Goal: Information Seeking & Learning: Learn about a topic

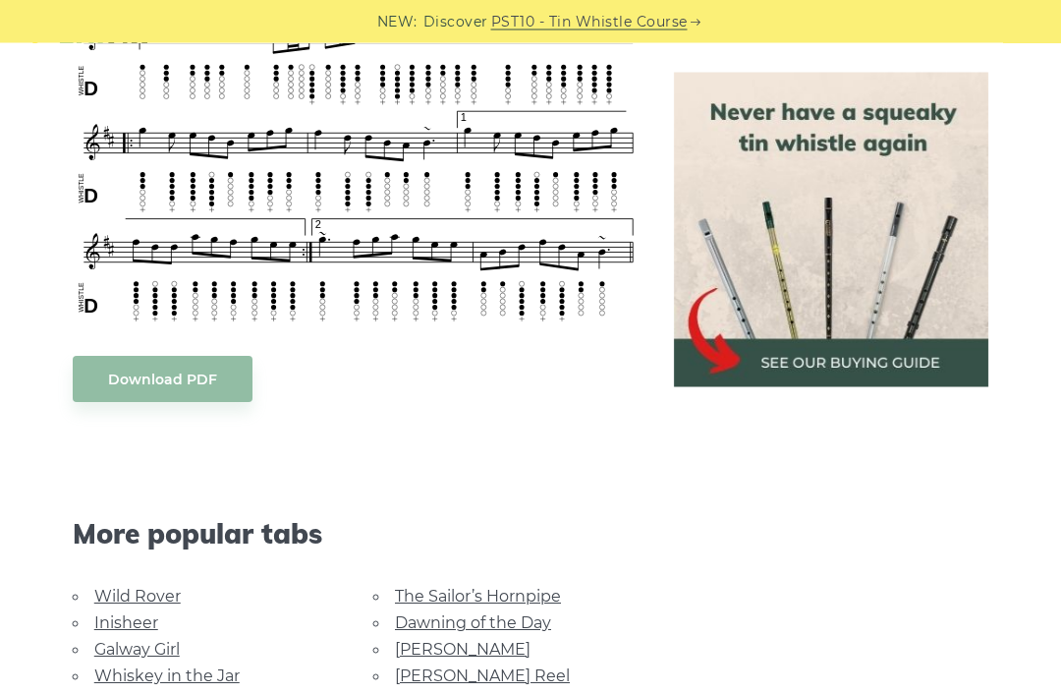
scroll to position [1434, 0]
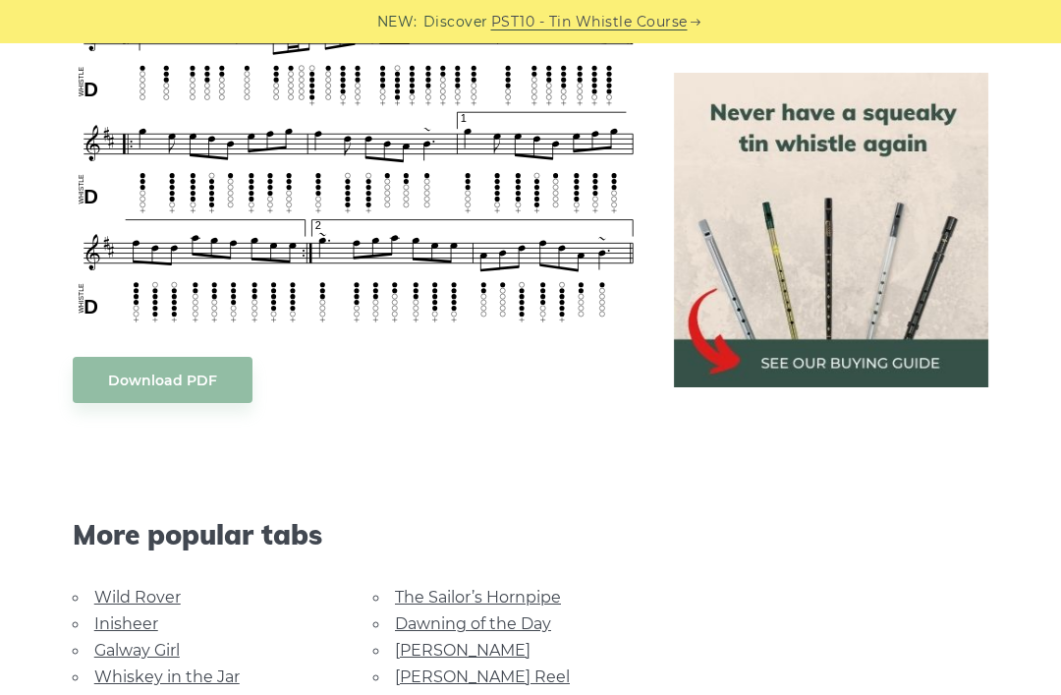
click at [153, 378] on body "NEW: Discover PST10 - Tin Whistle Course Lessons Fingering Charts Tabs & Notes …" at bounding box center [530, 349] width 1061 height 3567
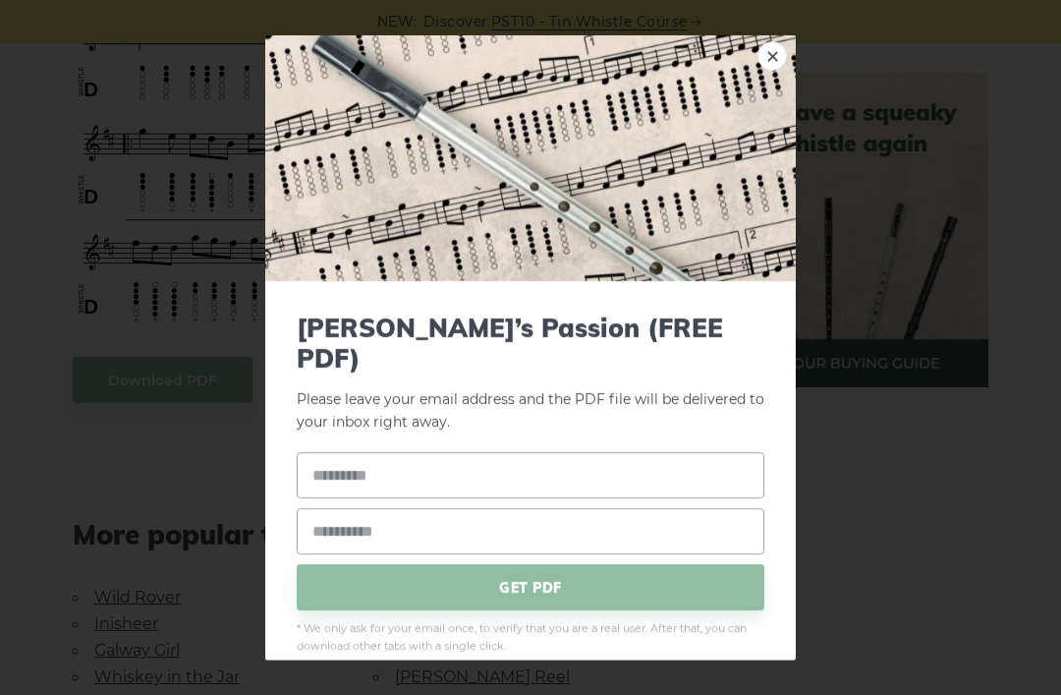
click at [763, 56] on link "×" at bounding box center [772, 54] width 29 height 29
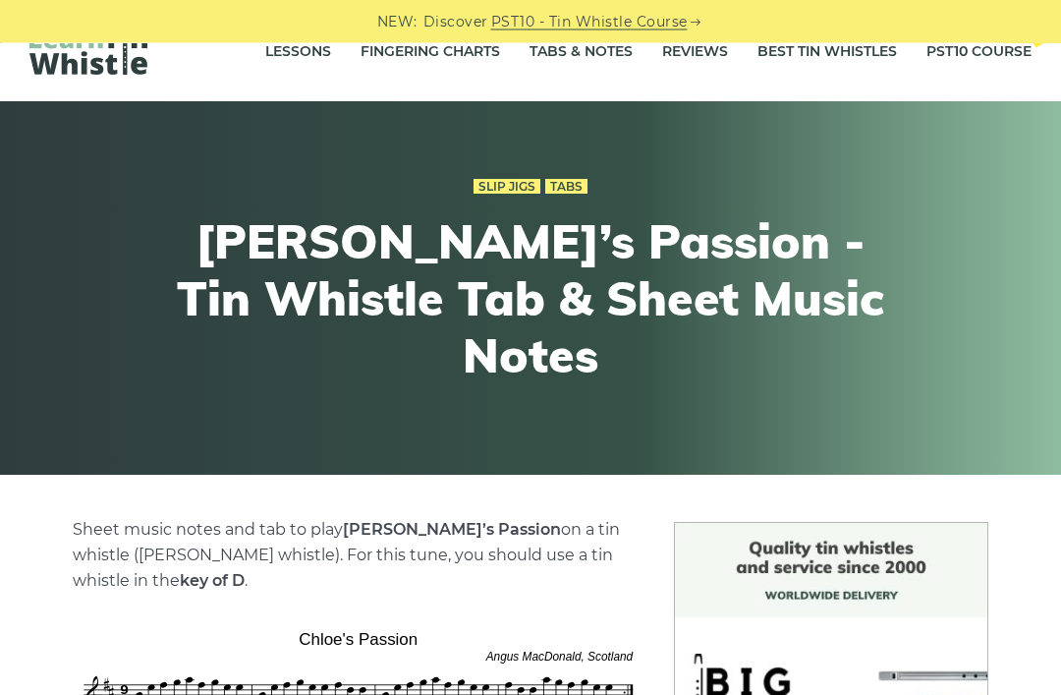
scroll to position [43, 0]
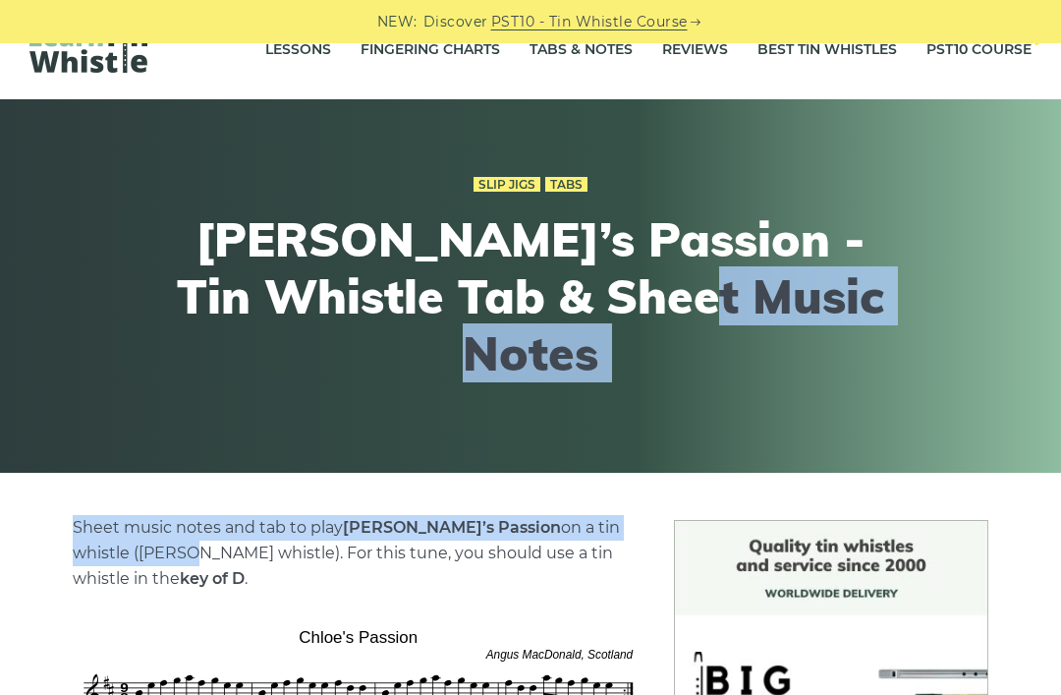
click at [99, 190] on div "Slip Jigs Tabs Chloe’s Passion - Tin Whistle Tab & Sheet Music Notes" at bounding box center [531, 286] width 1042 height 324
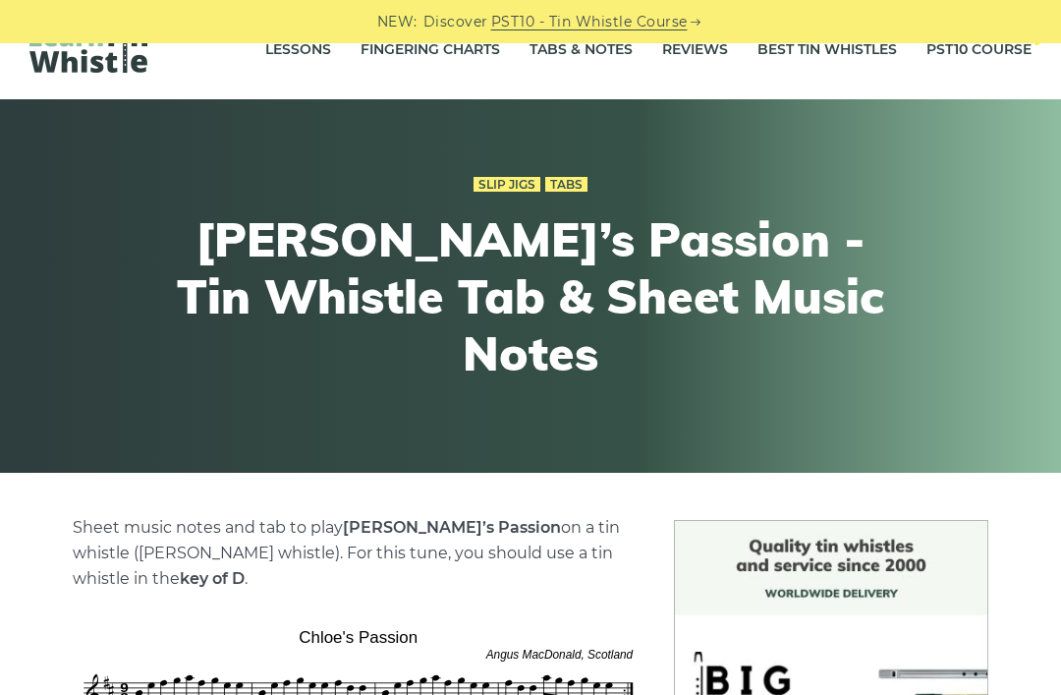
scroll to position [0, 0]
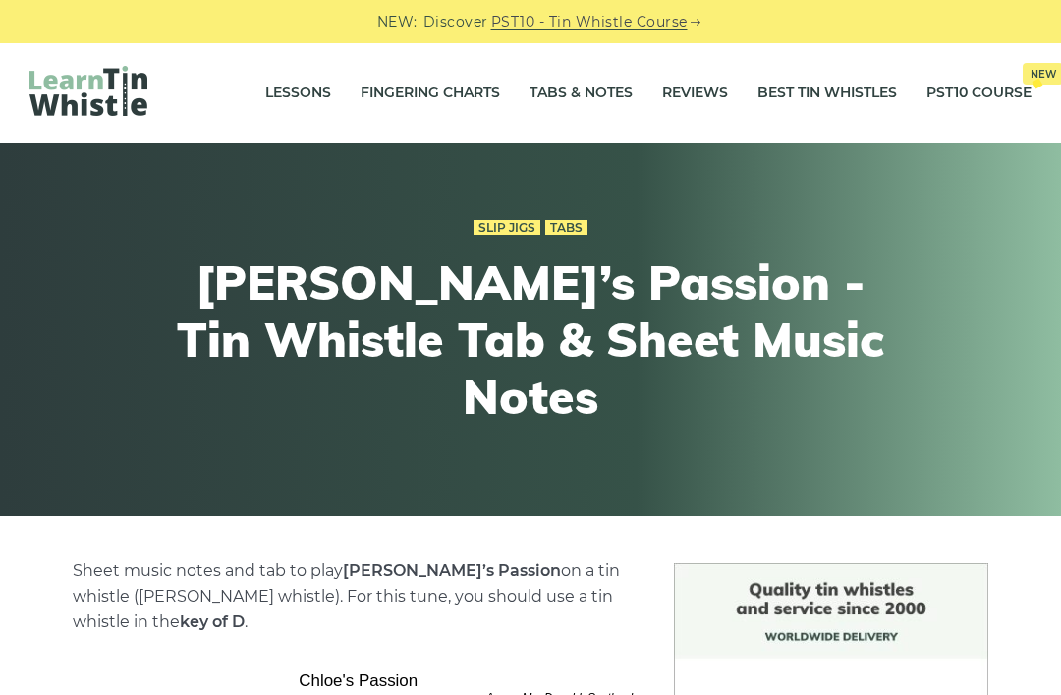
click at [297, 83] on link "Lessons" at bounding box center [298, 93] width 66 height 49
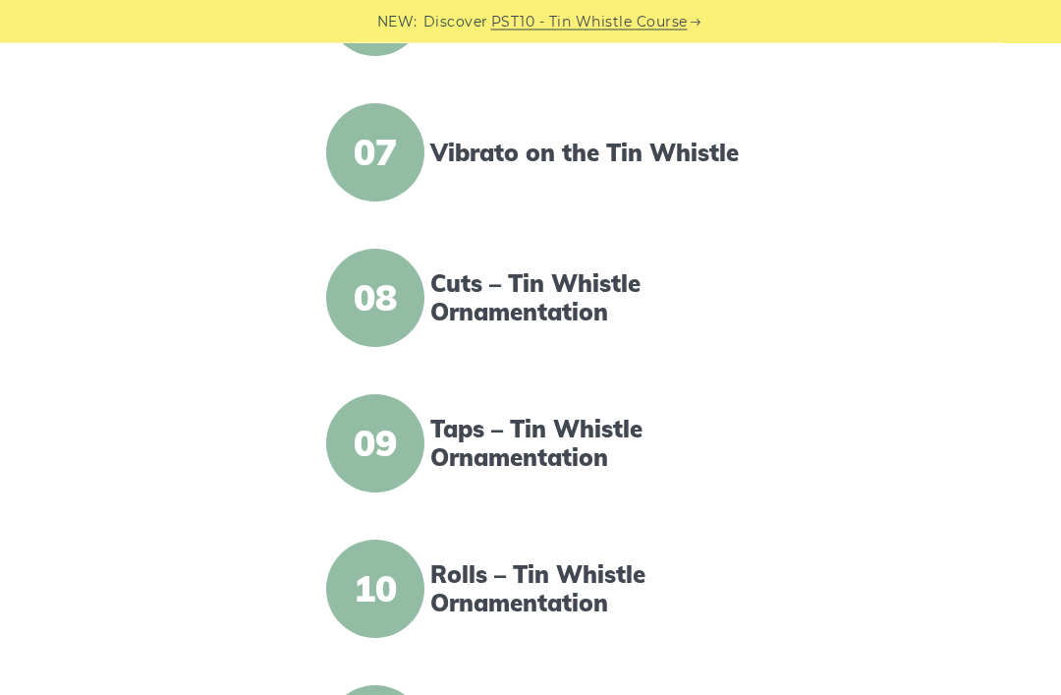
scroll to position [1321, 0]
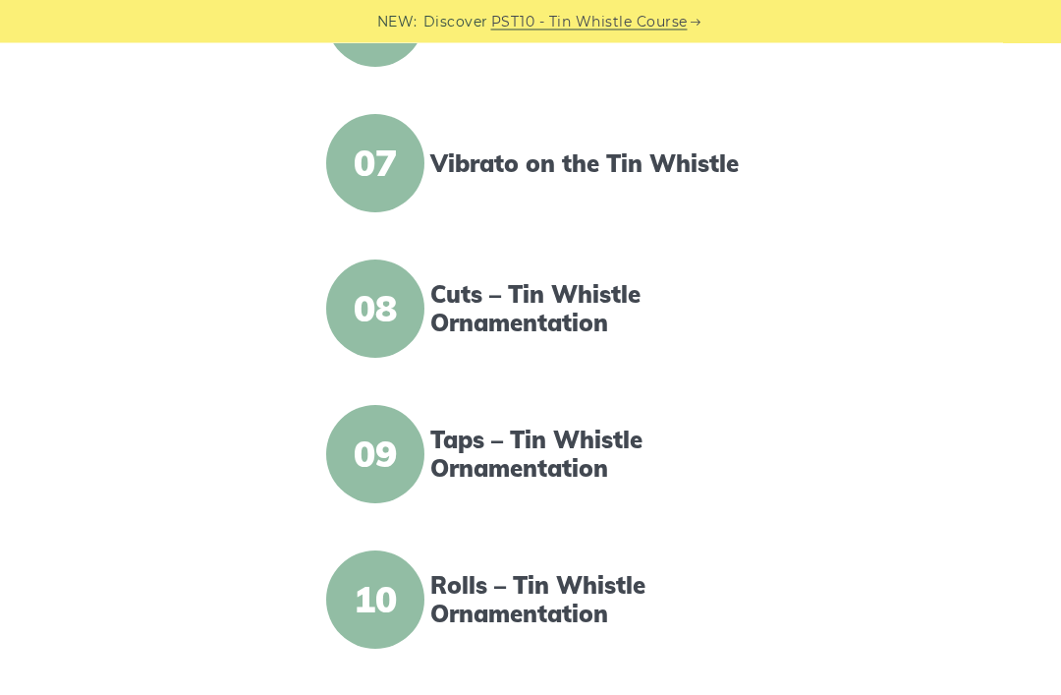
click at [383, 312] on span "08" at bounding box center [375, 309] width 98 height 98
click at [508, 305] on link "Cuts – Tin Whistle Ornamentation" at bounding box center [587, 309] width 314 height 57
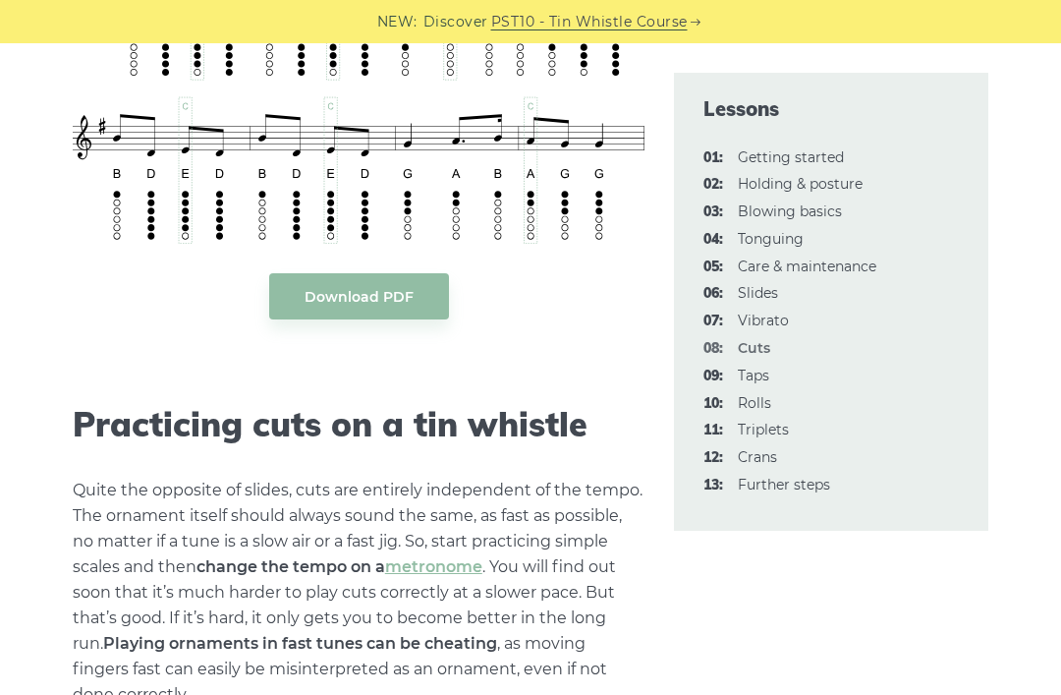
scroll to position [4499, 0]
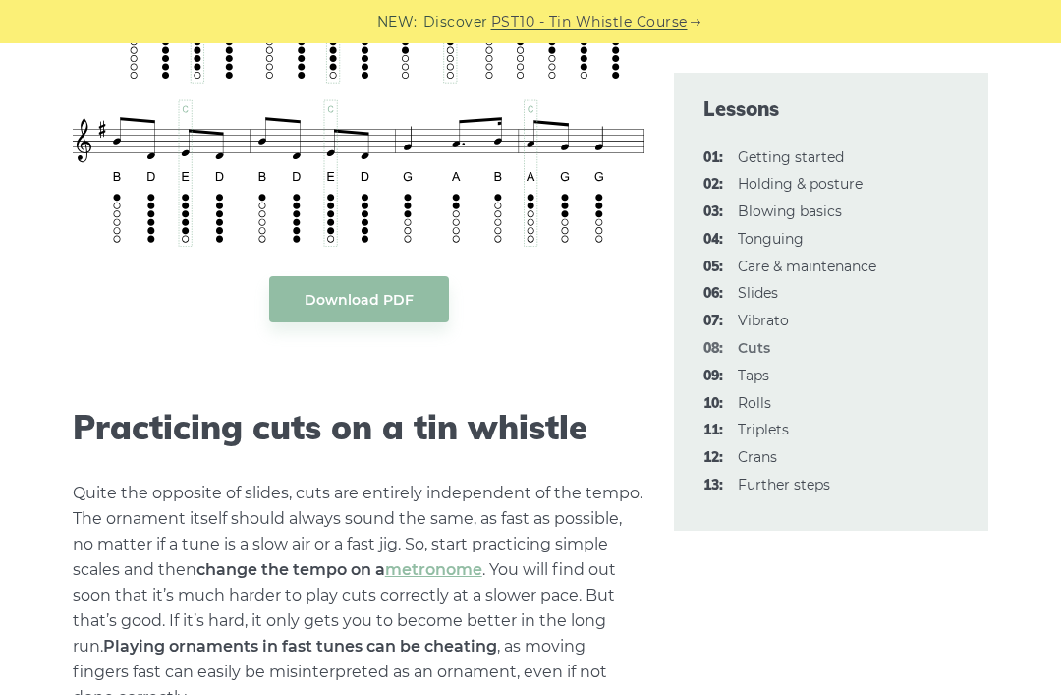
click at [739, 372] on link "09: Taps" at bounding box center [753, 376] width 31 height 18
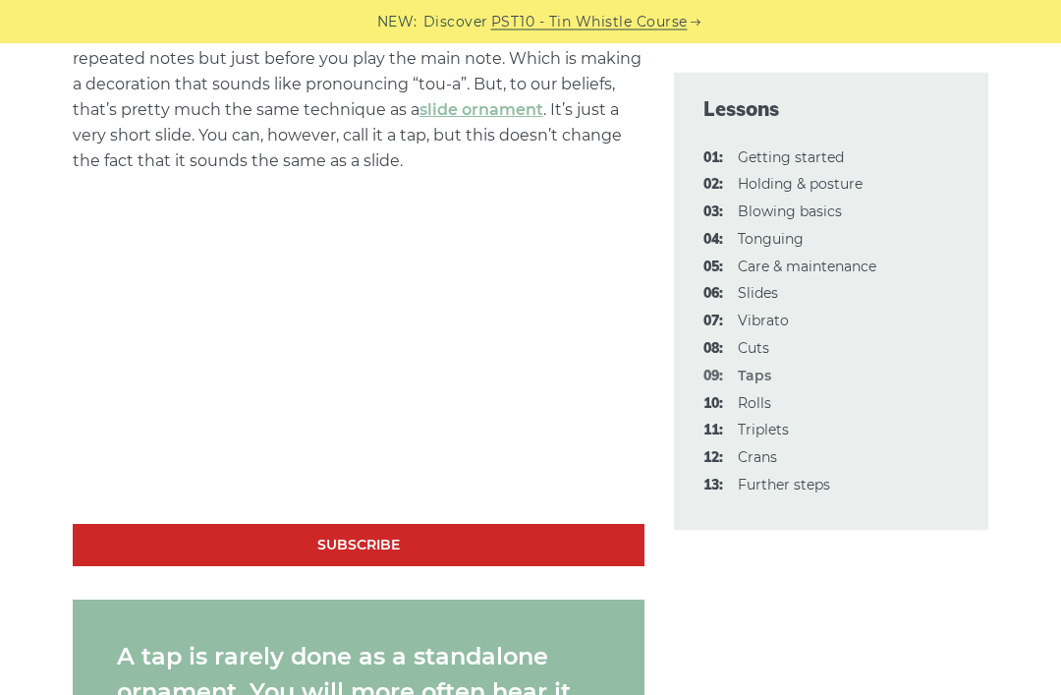
scroll to position [1352, 0]
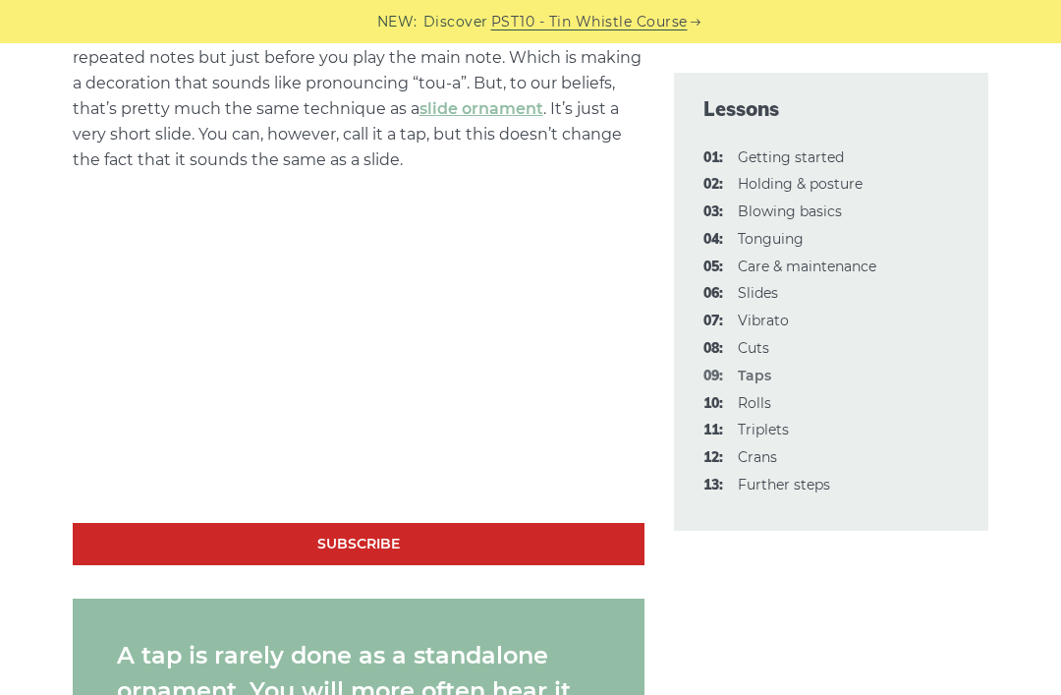
click at [744, 400] on link "10: Rolls" at bounding box center [754, 403] width 33 height 18
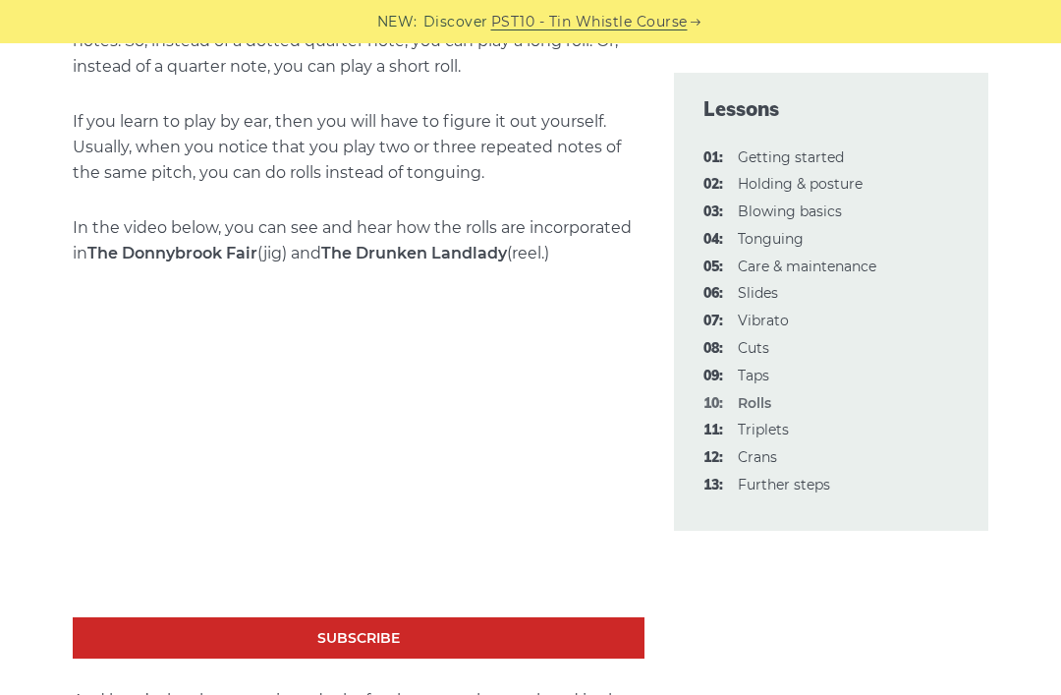
scroll to position [2504, 0]
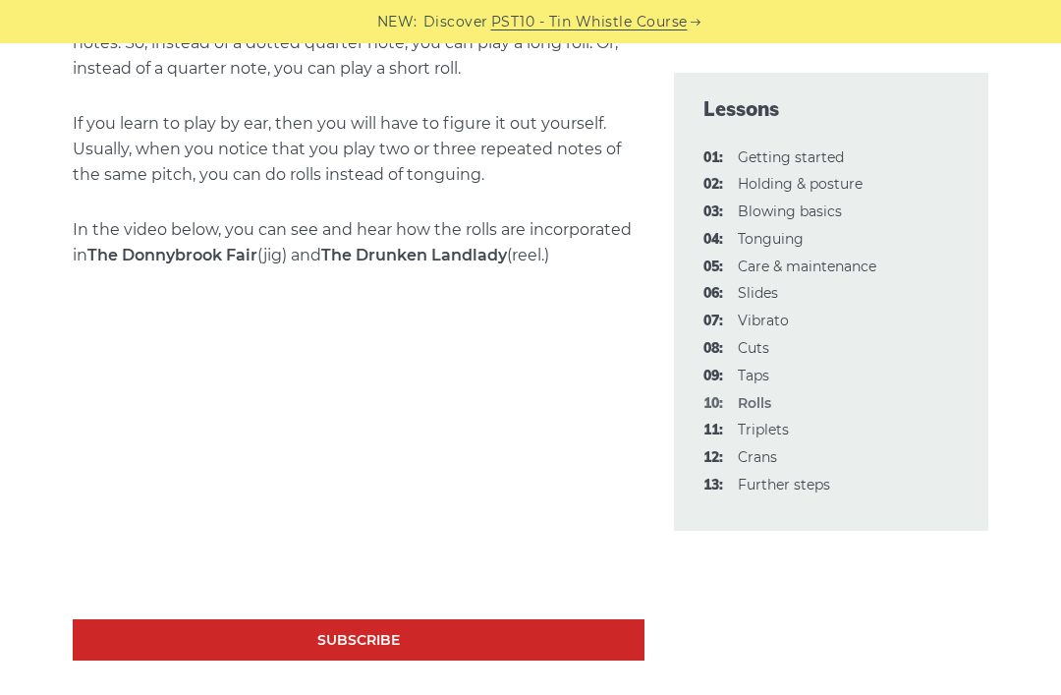
click at [546, 20] on link "PST10 - Tin Whistle Course" at bounding box center [589, 22] width 197 height 23
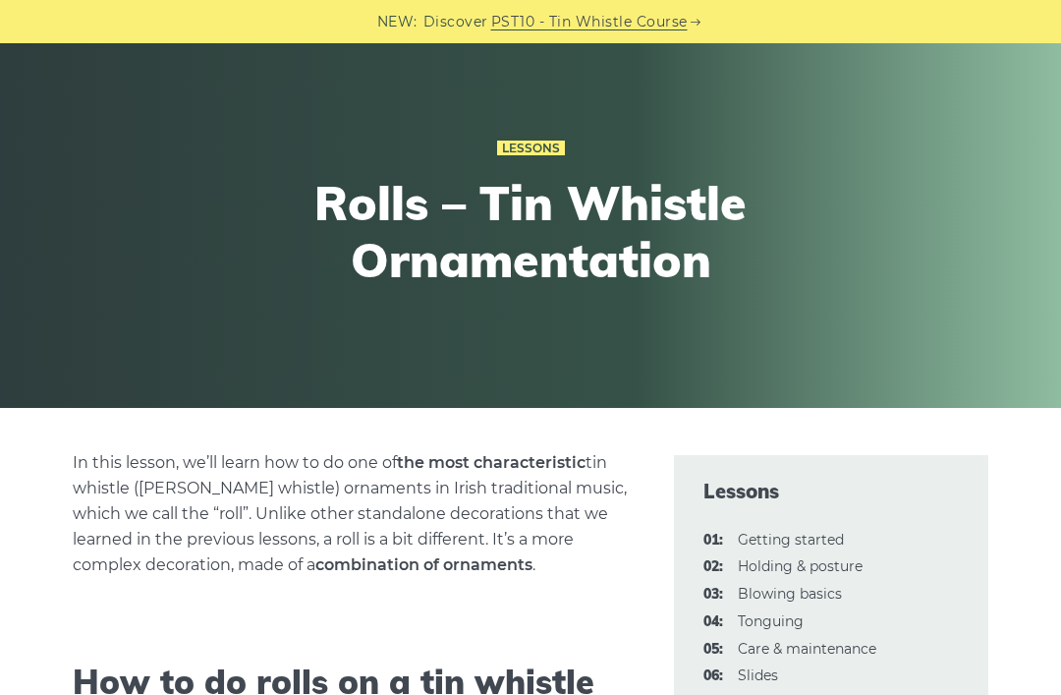
scroll to position [0, 0]
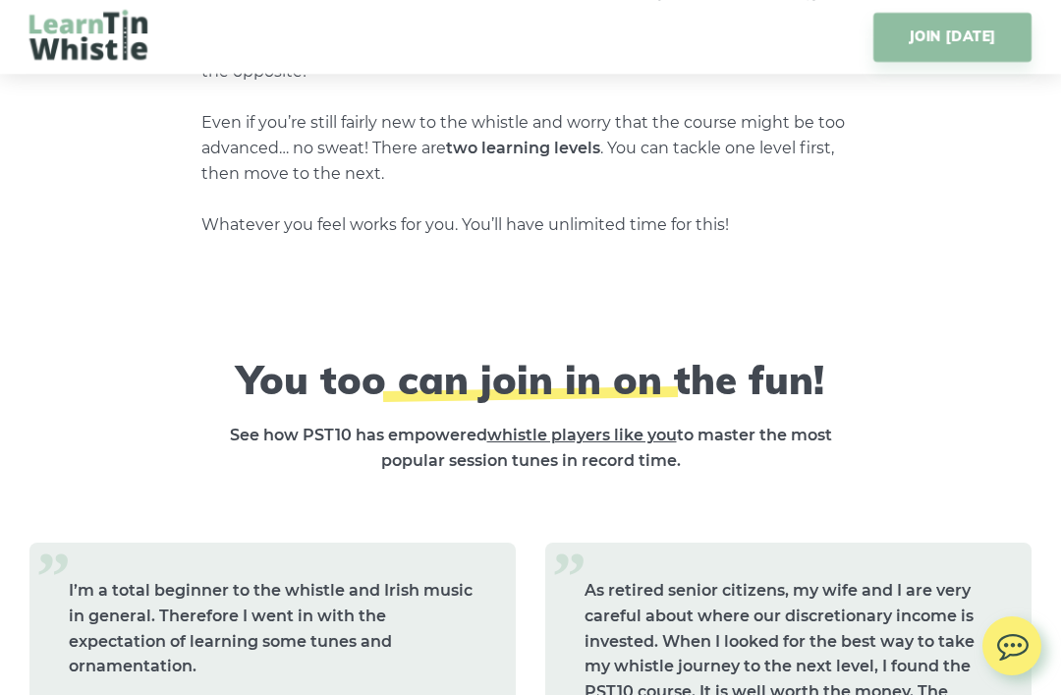
scroll to position [7512, 0]
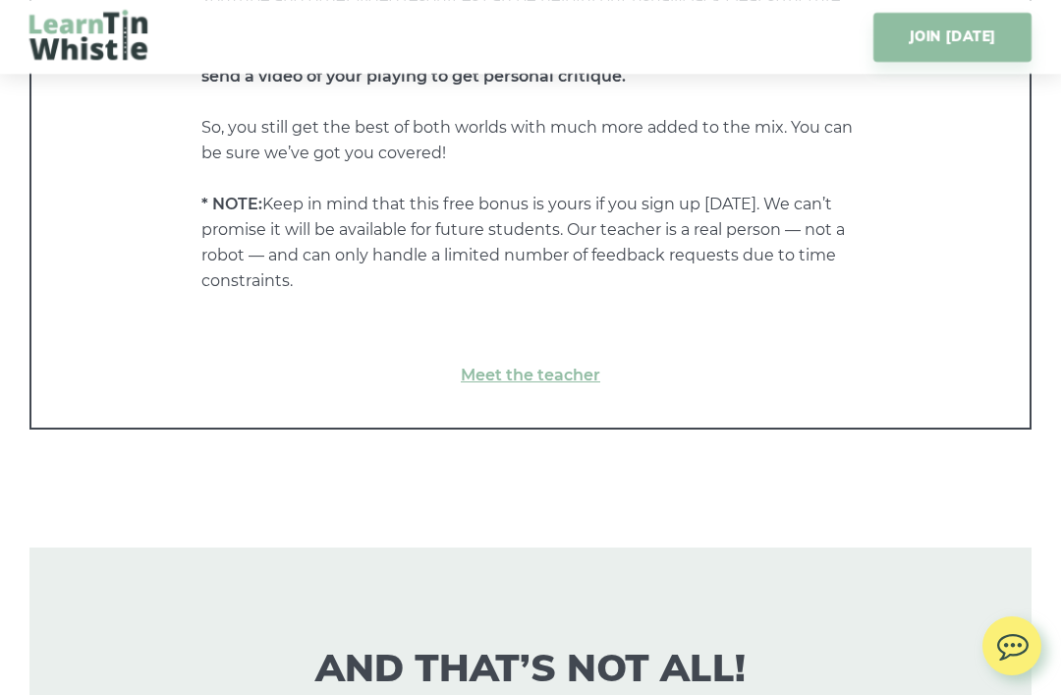
scroll to position [10102, 0]
click at [520, 364] on link "Meet the teacher" at bounding box center [531, 377] width 920 height 26
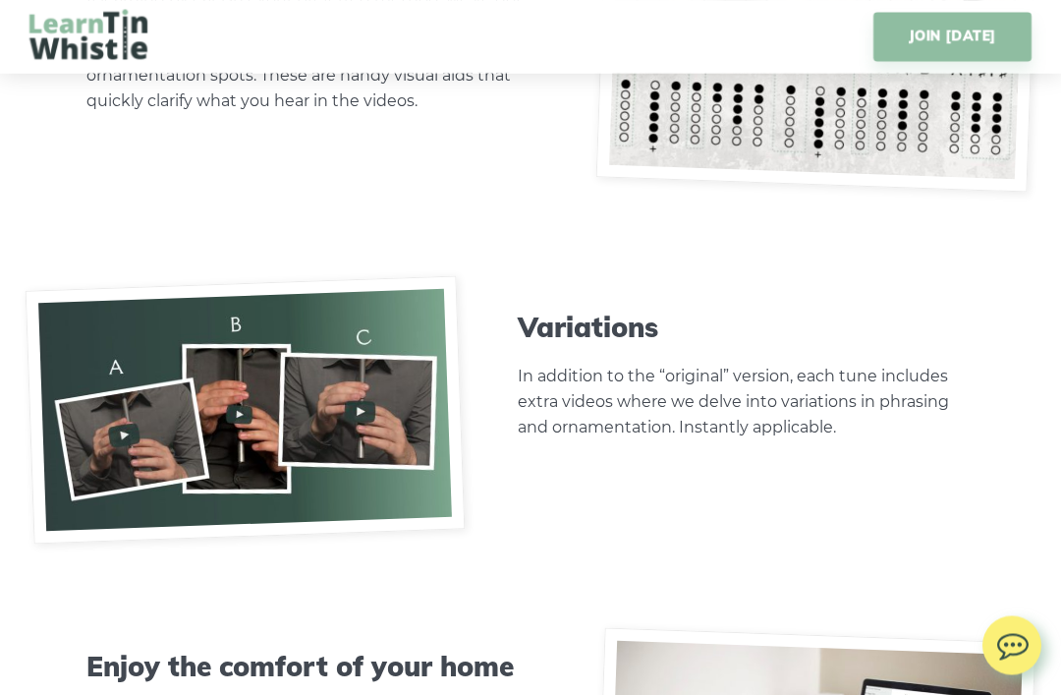
scroll to position [6095, 0]
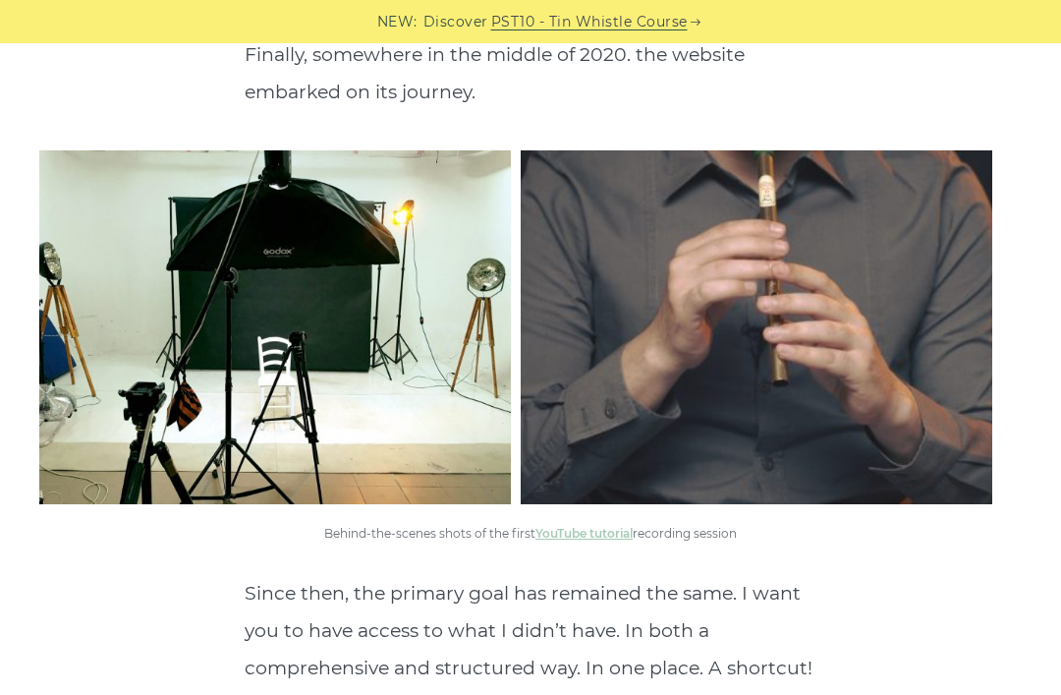
scroll to position [3959, 0]
